Goal: Transaction & Acquisition: Purchase product/service

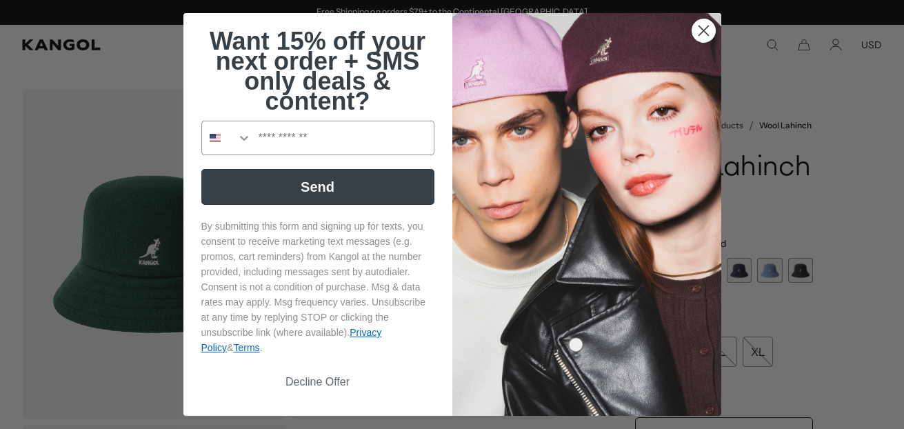
click at [701, 27] on icon "Close dialog" at bounding box center [704, 31] width 10 height 10
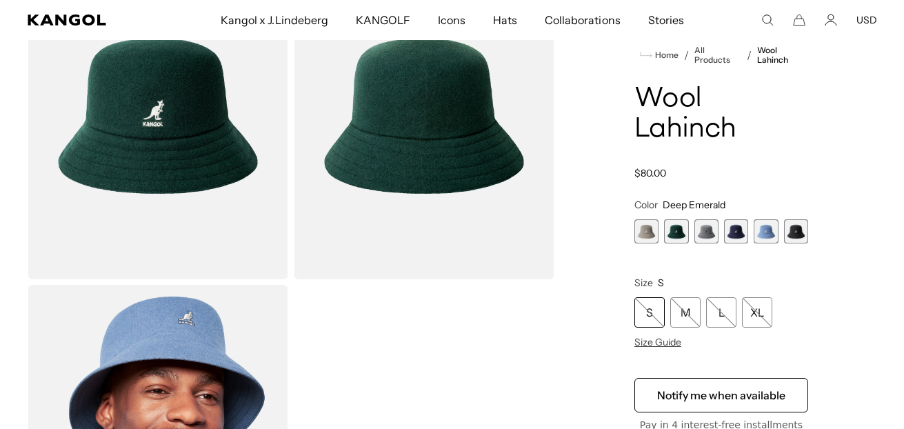
scroll to position [138, 0]
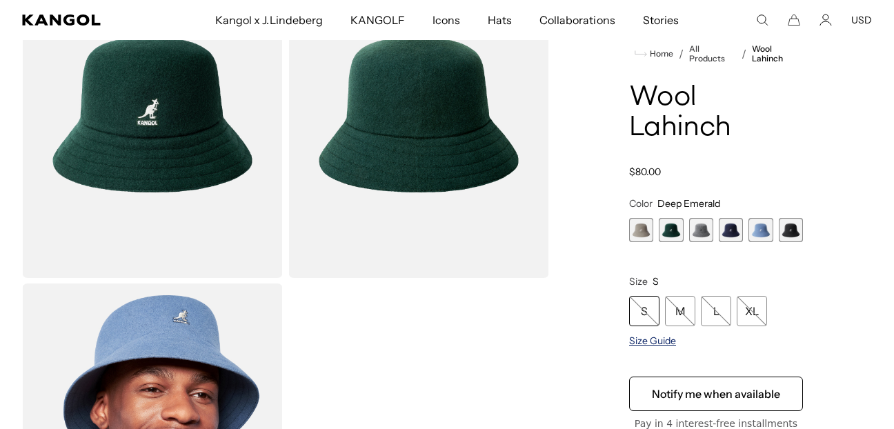
click at [659, 339] on span "Size Guide" at bounding box center [652, 340] width 47 height 12
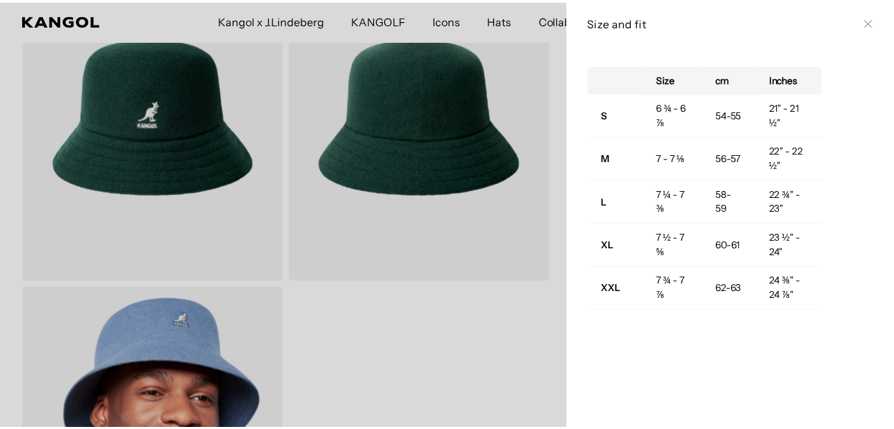
scroll to position [0, 0]
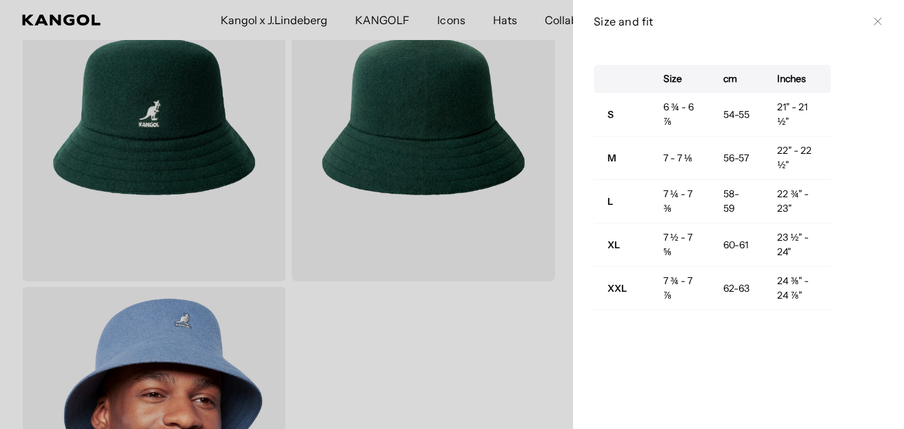
click at [874, 19] on icon at bounding box center [878, 22] width 8 height 8
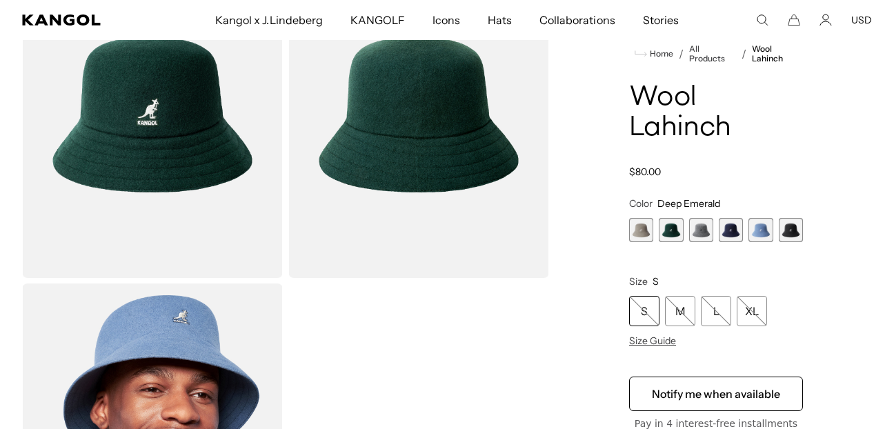
click at [761, 232] on span "5 of 6" at bounding box center [760, 230] width 24 height 24
click at [792, 231] on span "6 of 6" at bounding box center [791, 230] width 24 height 24
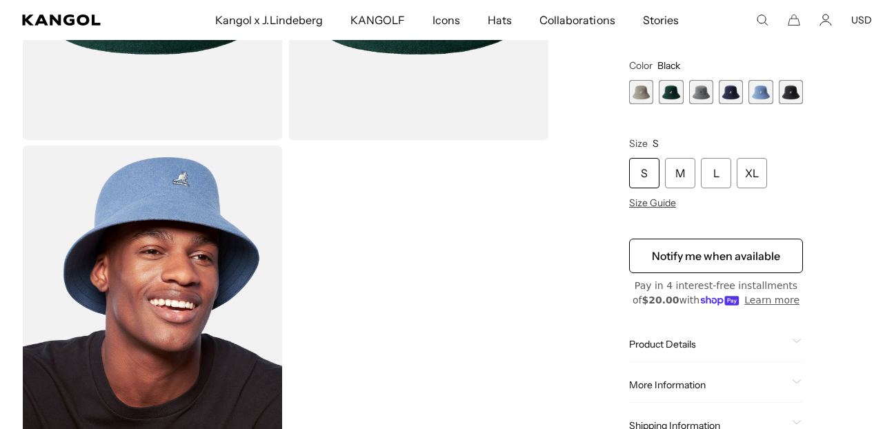
scroll to position [0, 284]
click at [794, 86] on span "6 of 6" at bounding box center [791, 92] width 24 height 24
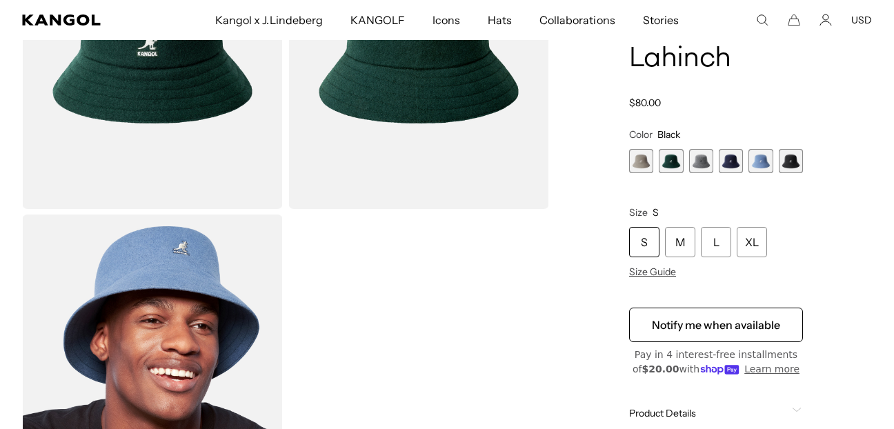
scroll to position [0, 0]
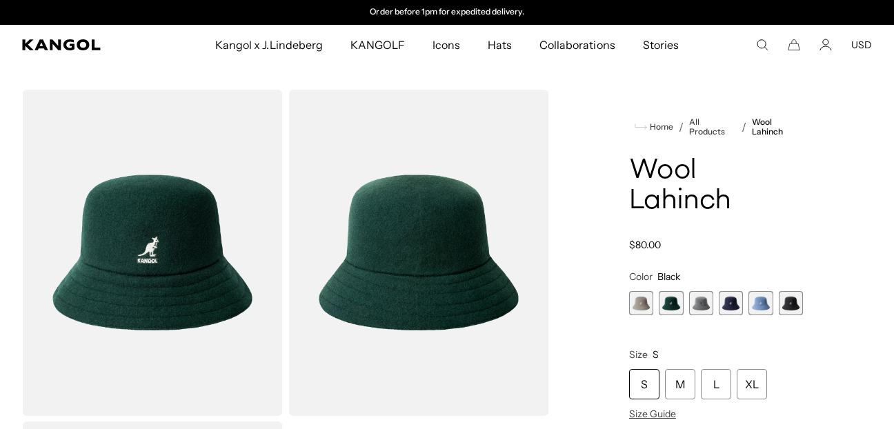
click at [759, 304] on span "5 of 6" at bounding box center [760, 303] width 24 height 24
click at [789, 301] on span "6 of 6" at bounding box center [791, 303] width 24 height 24
click at [758, 302] on span "5 of 6" at bounding box center [760, 303] width 24 height 24
click at [730, 303] on span "4 of 6" at bounding box center [731, 303] width 24 height 24
click at [699, 297] on span "3 of 6" at bounding box center [701, 303] width 24 height 24
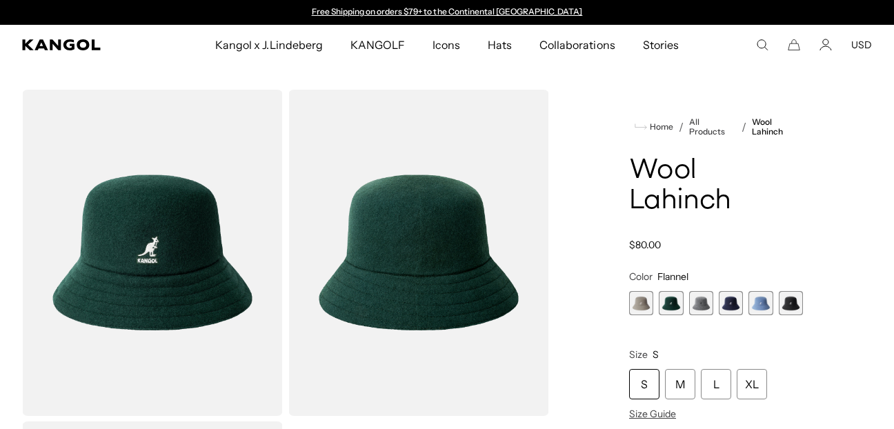
click at [672, 301] on span "2 of 6" at bounding box center [671, 303] width 24 height 24
click at [638, 306] on span "1 of 6" at bounding box center [641, 303] width 24 height 24
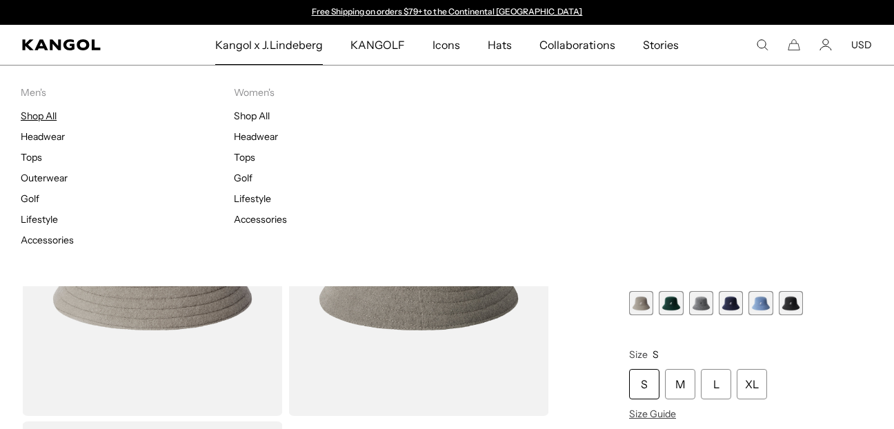
scroll to position [0, 284]
click at [48, 132] on link "Headwear" at bounding box center [43, 136] width 44 height 12
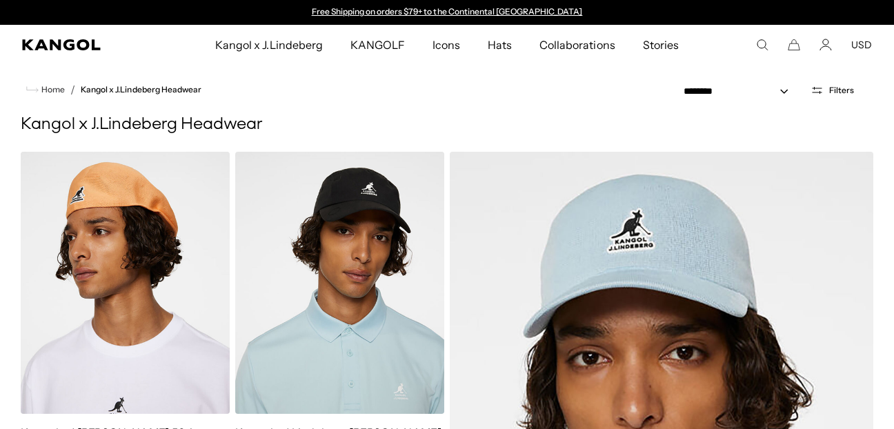
click at [633, 115] on h1 "Kangol x J.Lindeberg Headwear" at bounding box center [447, 124] width 852 height 21
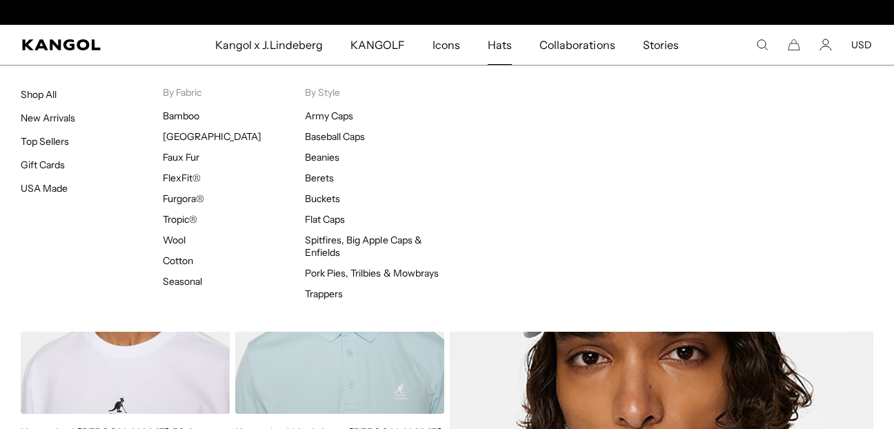
scroll to position [0, 284]
click at [46, 93] on link "Shop All" at bounding box center [39, 94] width 36 height 12
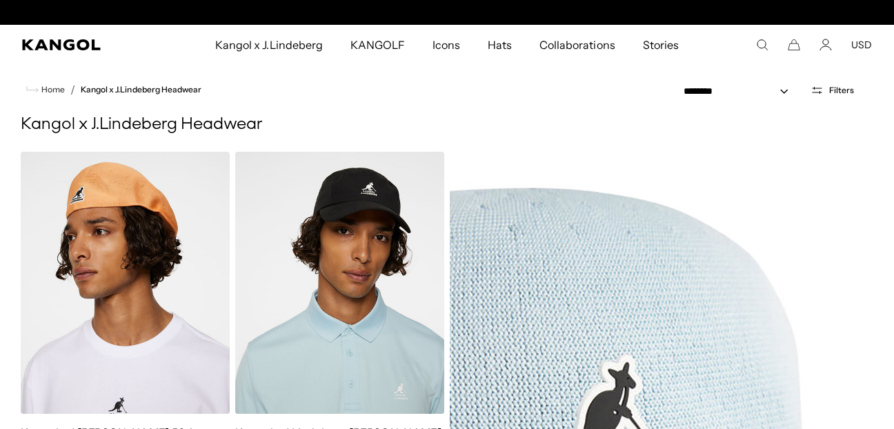
scroll to position [0, 0]
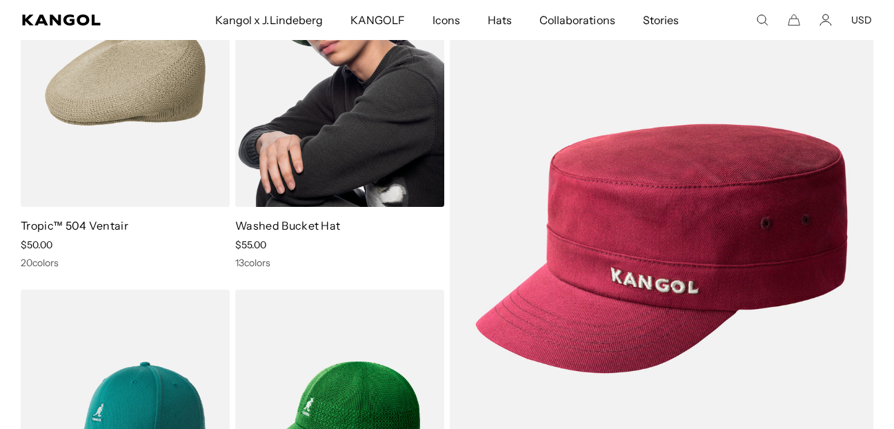
click at [298, 228] on link "Washed Bucket Hat" at bounding box center [287, 226] width 105 height 14
click at [298, 181] on img at bounding box center [339, 76] width 209 height 262
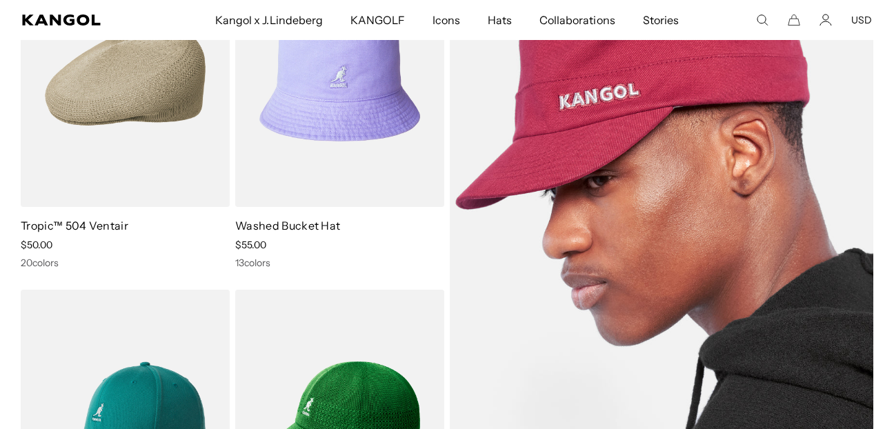
click at [673, 272] on img at bounding box center [661, 249] width 423 height 608
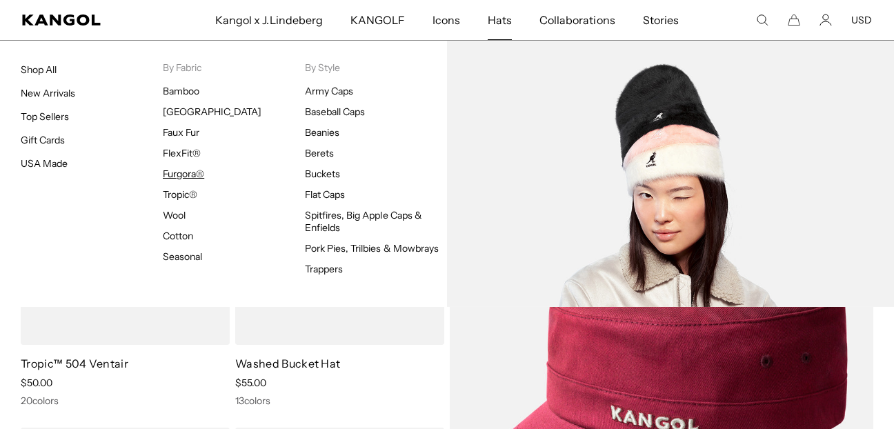
click at [178, 174] on link "Furgora®" at bounding box center [183, 174] width 41 height 12
